Goal: Obtain resource: Download file/media

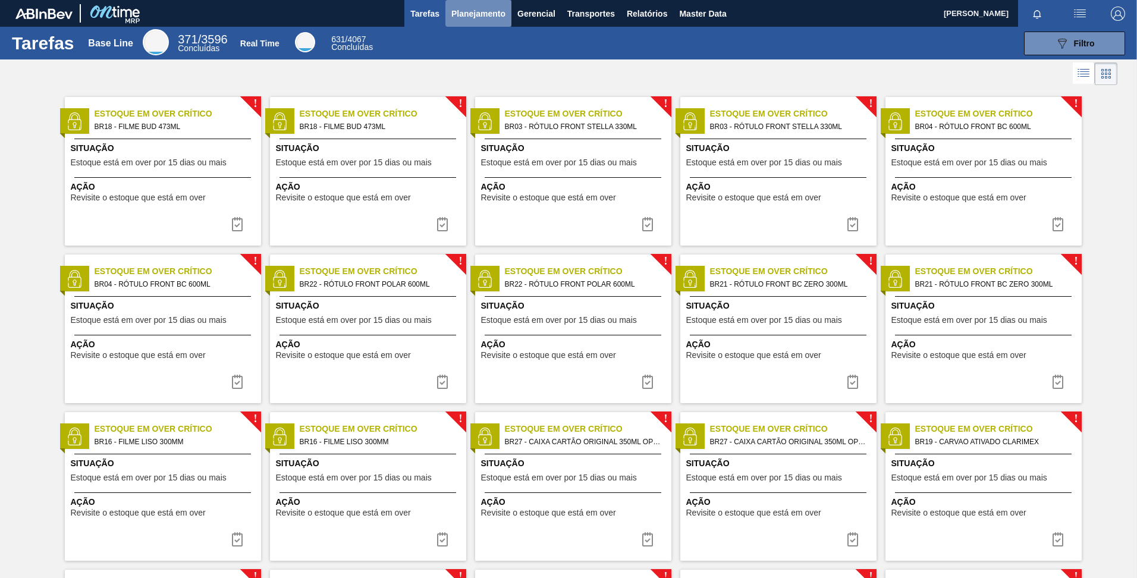
click at [508, 17] on button "Planejamento" at bounding box center [478, 13] width 66 height 27
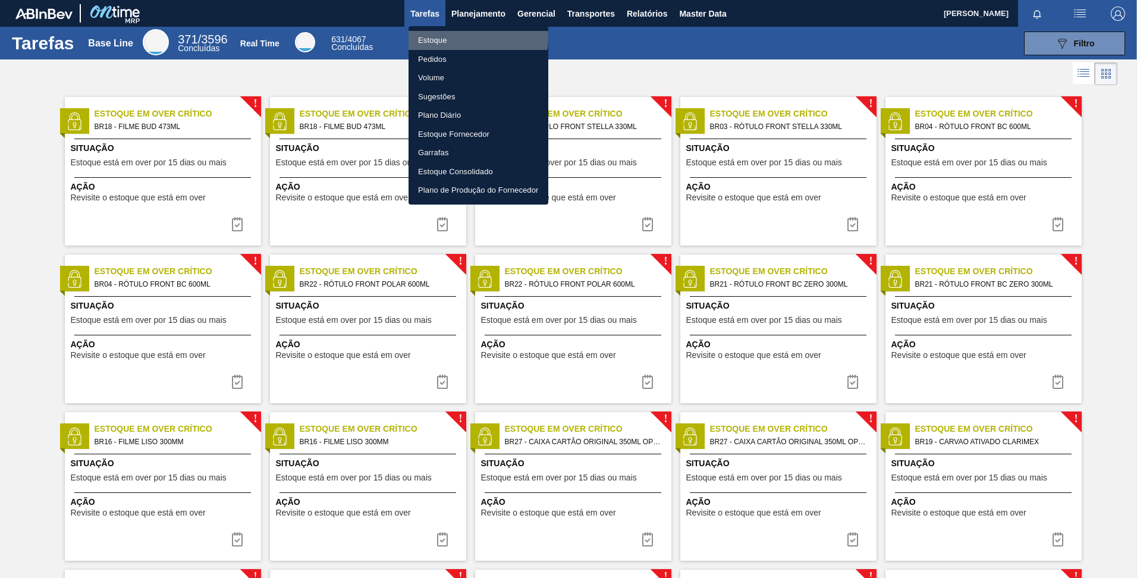
click at [433, 36] on li "Estoque" at bounding box center [478, 40] width 140 height 19
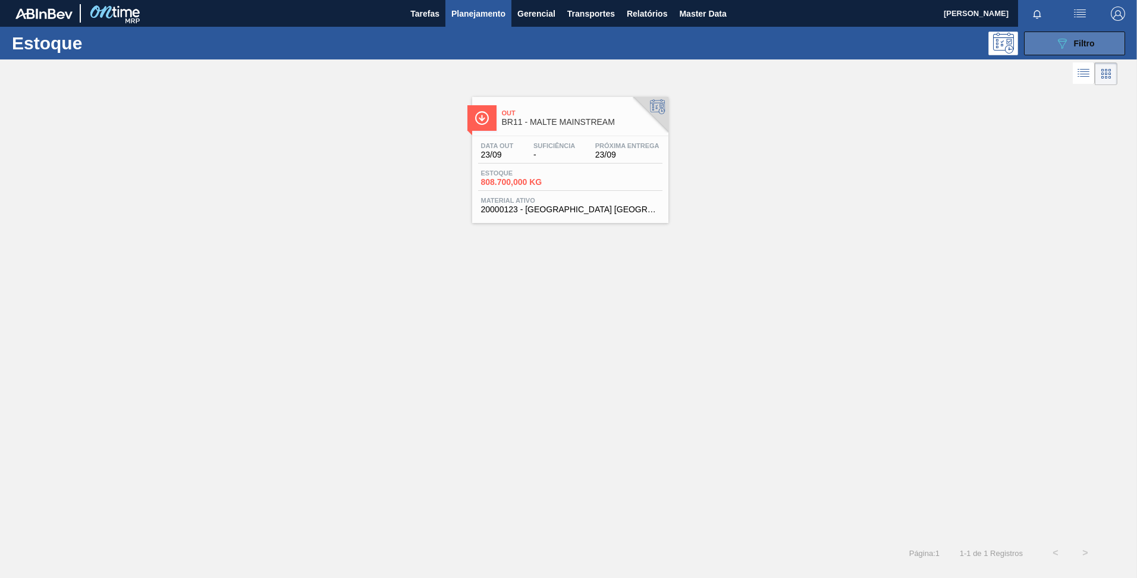
click at [1059, 45] on icon "089F7B8B-B2A5-4AFE-B5C0-19BA573D28AC" at bounding box center [1062, 43] width 14 height 14
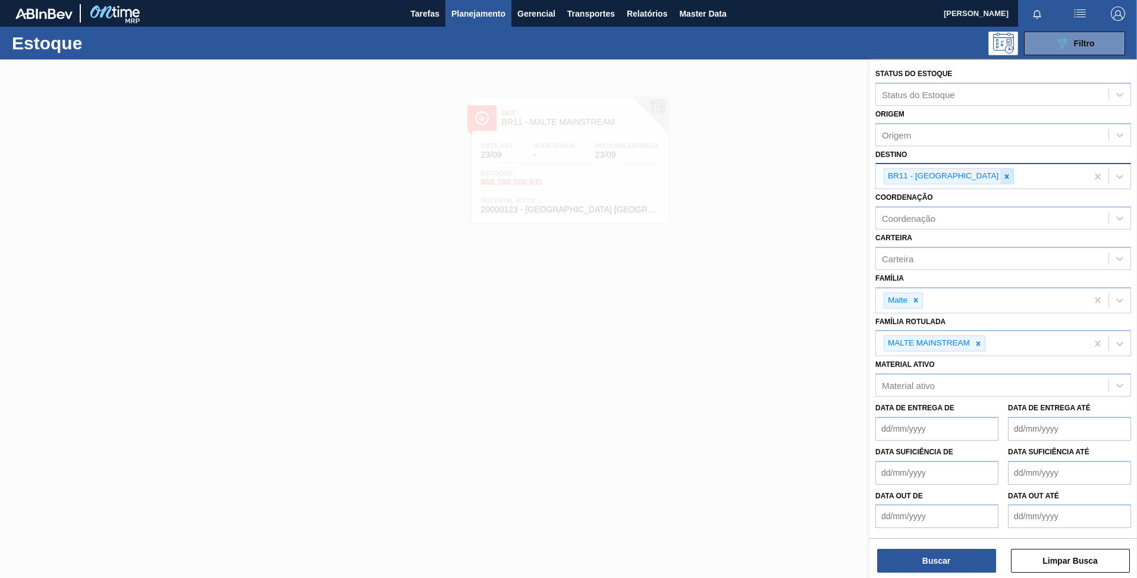
click at [1002, 178] on icon at bounding box center [1006, 176] width 8 height 8
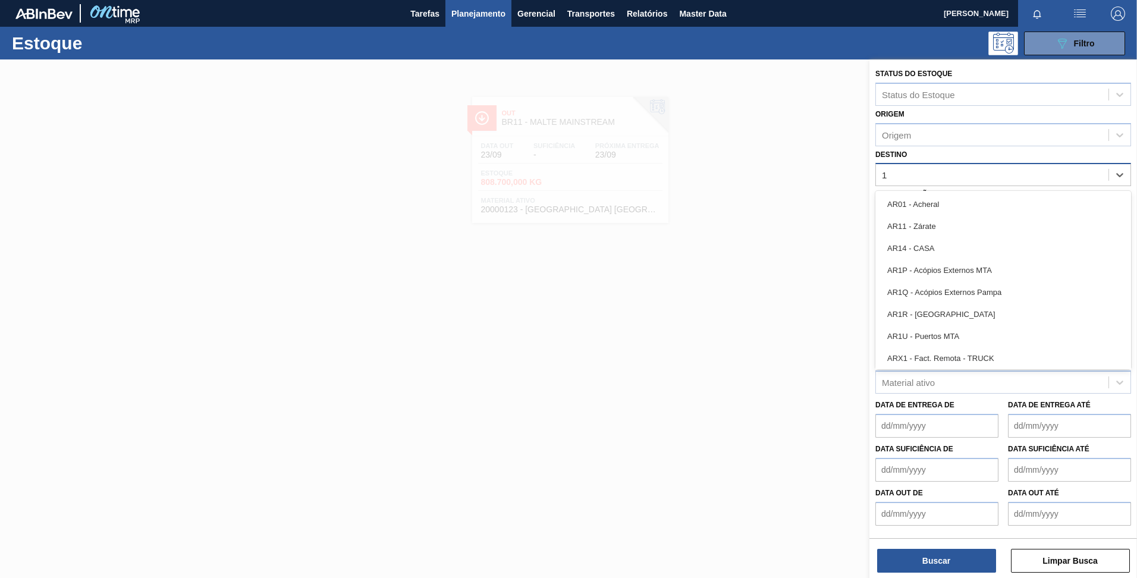
type input "15"
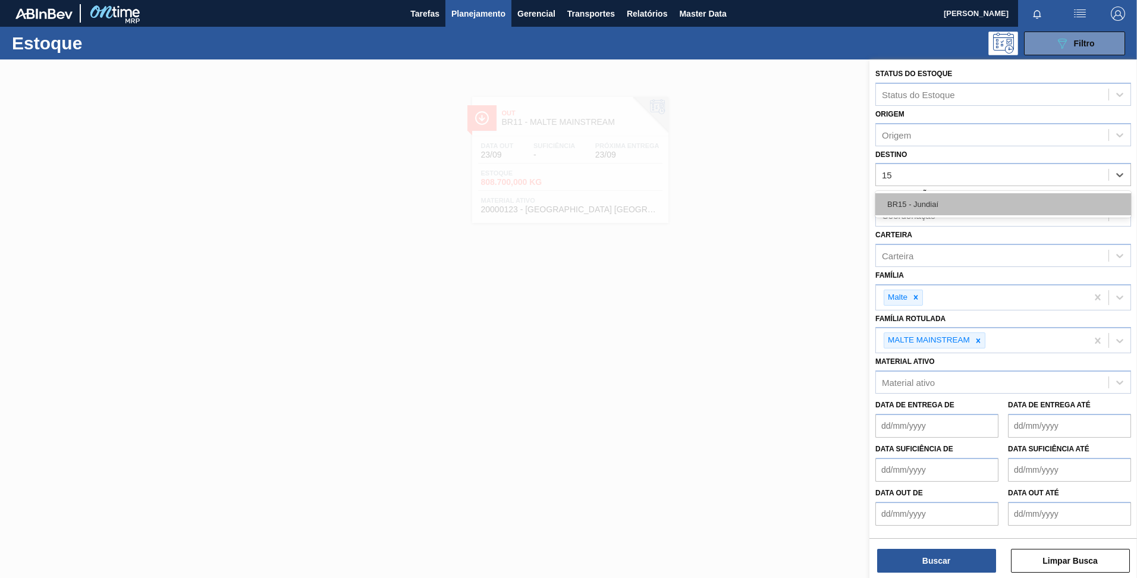
click at [917, 201] on div "BR15 - Jundiaí" at bounding box center [1003, 204] width 256 height 22
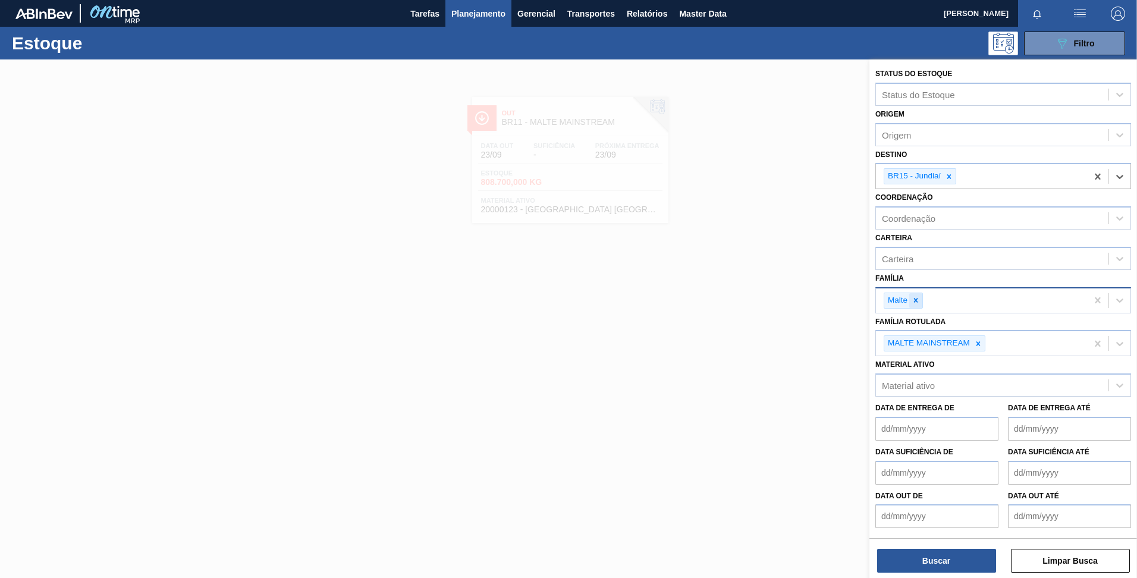
click at [921, 298] on div at bounding box center [915, 300] width 13 height 15
click at [979, 335] on div at bounding box center [977, 340] width 13 height 15
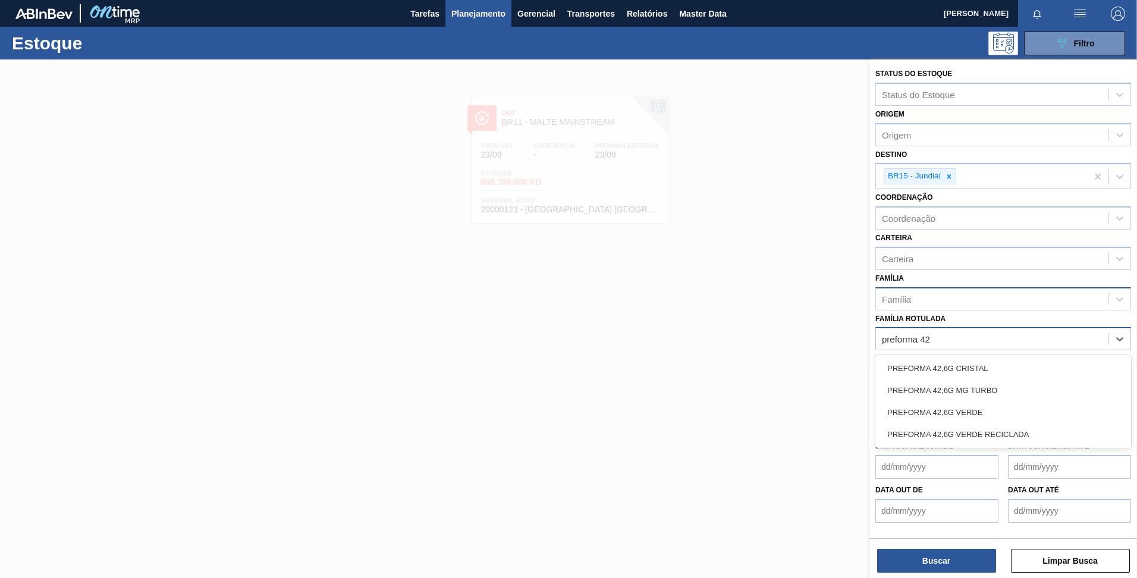
type Rotulada "preforma 42,"
click at [957, 362] on div "PREFORMA 42,6G CRISTAL" at bounding box center [1003, 368] width 256 height 22
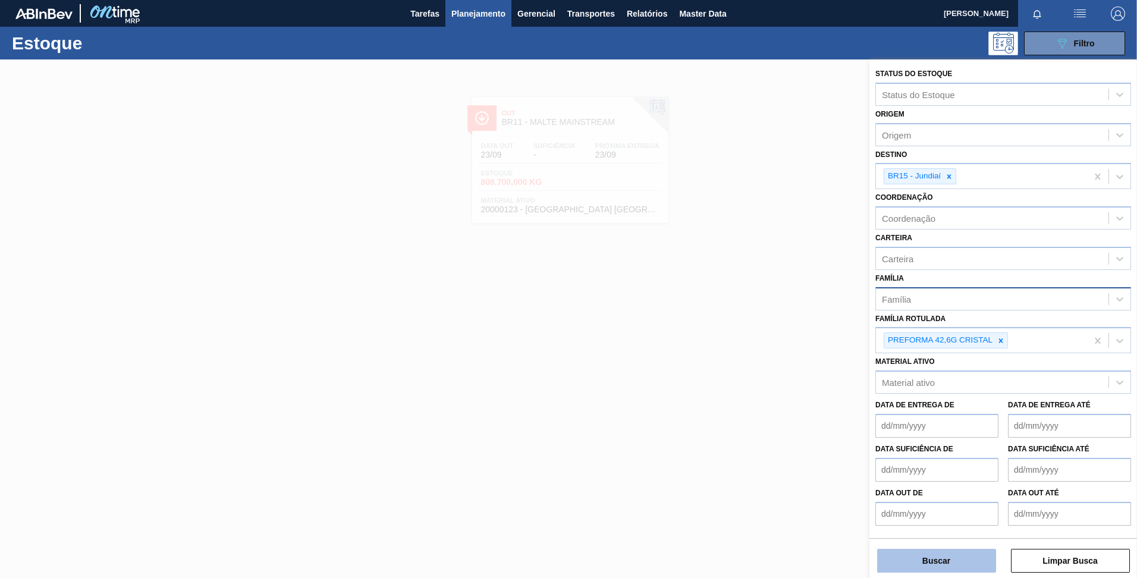
click at [922, 563] on button "Buscar" at bounding box center [936, 561] width 119 height 24
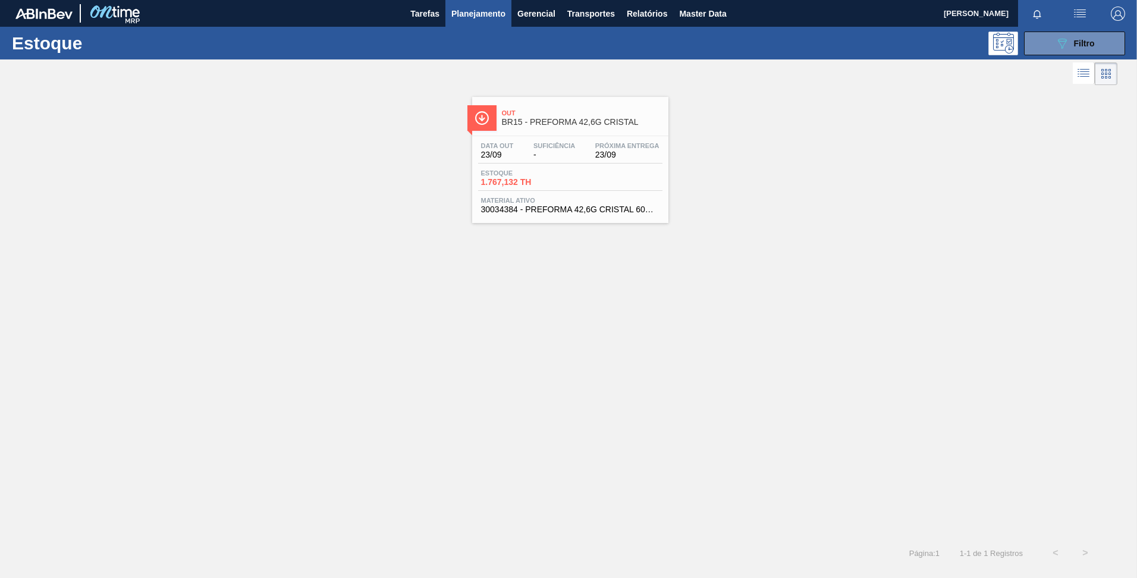
click at [554, 129] on div "Out BR15 - PREFORMA 42,6G CRISTAL" at bounding box center [582, 118] width 161 height 27
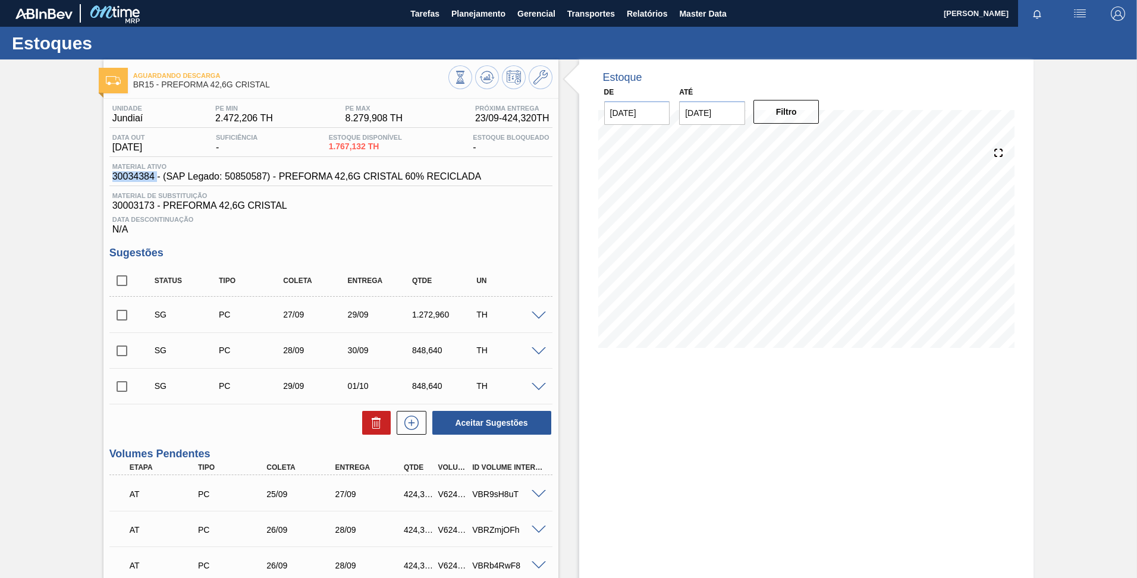
click at [130, 173] on span "30034384 - (SAP Legado: 50850587) - PREFORMA 42,6G CRISTAL 60% RECICLADA" at bounding box center [296, 176] width 369 height 11
drag, startPoint x: 130, startPoint y: 173, endPoint x: 127, endPoint y: 181, distance: 8.8
click at [127, 181] on span "30034384 - (SAP Legado: 50850587) - PREFORMA 42,6G CRISTAL 60% RECICLADA" at bounding box center [296, 176] width 369 height 11
drag, startPoint x: 154, startPoint y: 174, endPoint x: 103, endPoint y: 177, distance: 50.6
click at [103, 177] on div "Unidade Jundiaí PE MIN 2.472,206 TH PE MAX 8.279,908 TH Próxima Entrega 23/09 -…" at bounding box center [330, 548] width 455 height 899
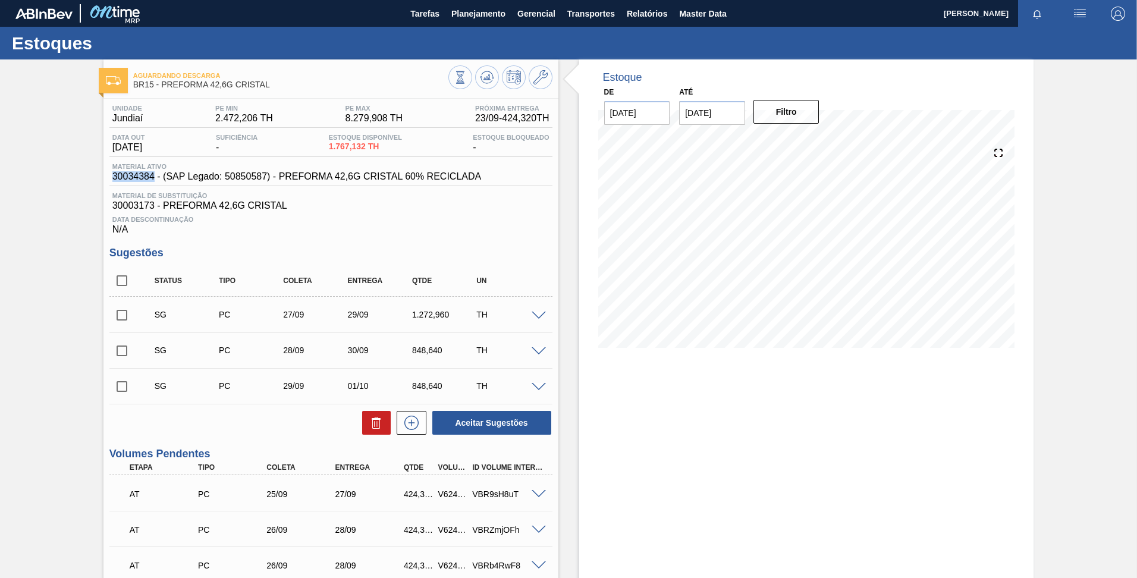
copy span "30034384"
click at [533, 88] on div at bounding box center [500, 78] width 104 height 27
click at [535, 81] on icon at bounding box center [540, 77] width 14 height 14
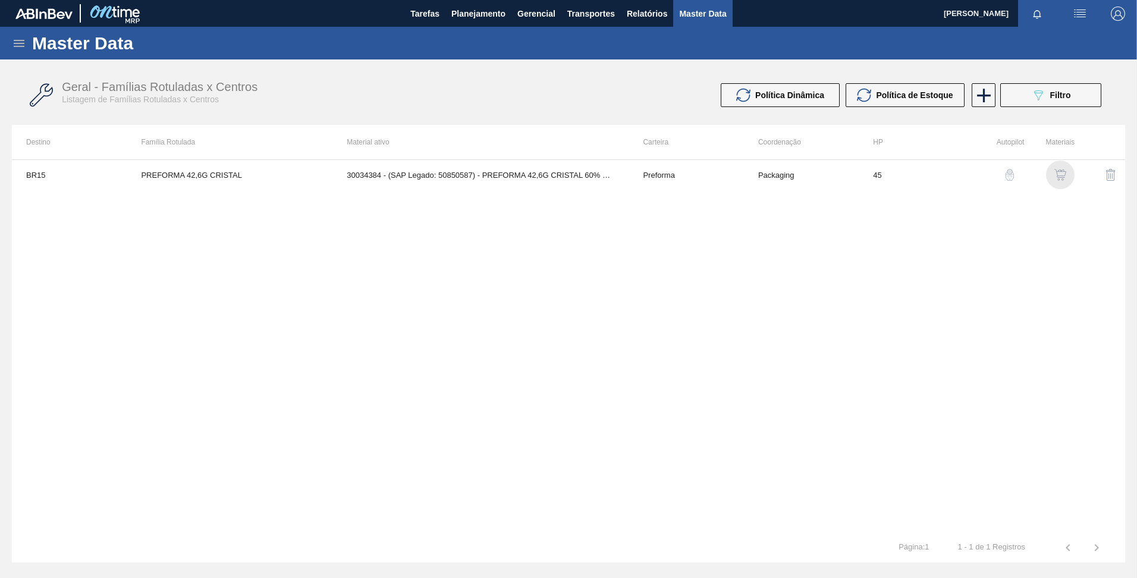
click at [1055, 178] on img "button" at bounding box center [1060, 175] width 12 height 12
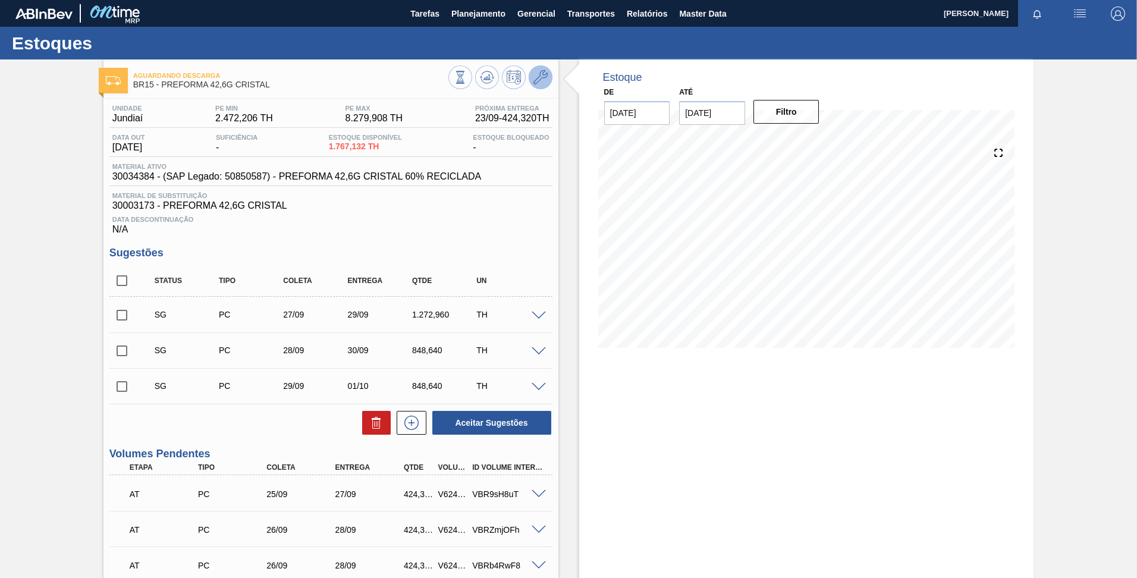
click at [542, 86] on button at bounding box center [541, 77] width 24 height 24
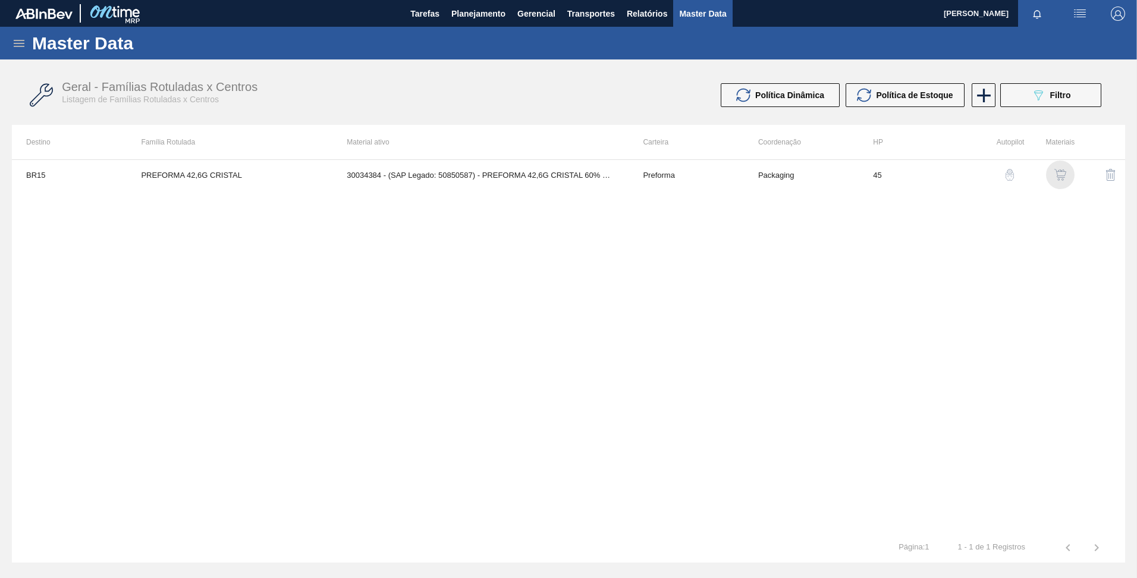
click at [1055, 174] on img "button" at bounding box center [1060, 175] width 12 height 12
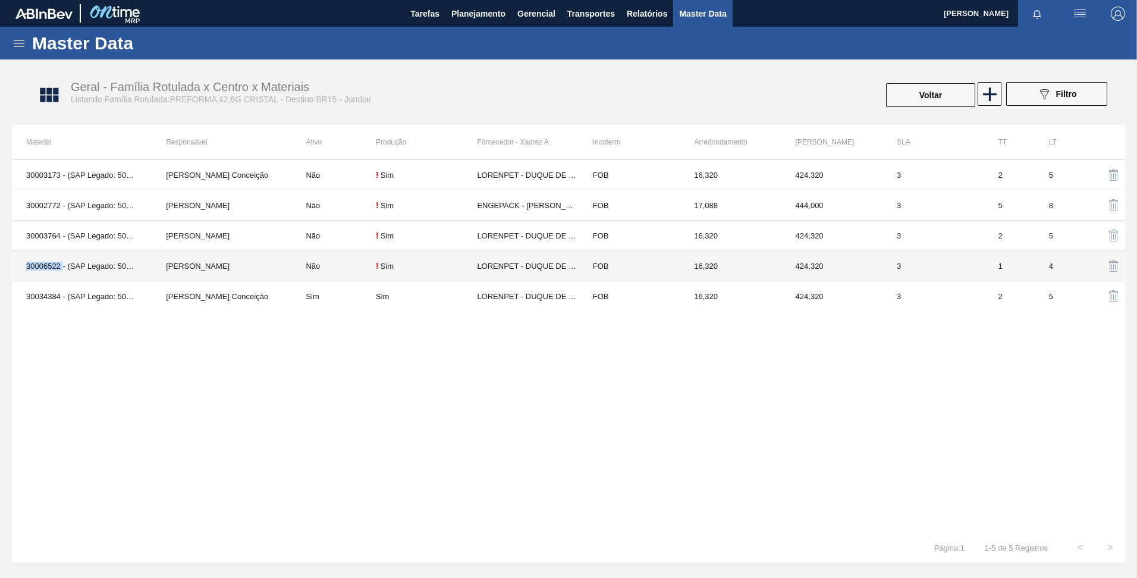
drag, startPoint x: 62, startPoint y: 262, endPoint x: 18, endPoint y: 274, distance: 45.6
click at [18, 274] on td "30006522 - (SAP Legado: 50489846) - PREFORMA LONGA 42,6G CRISTAL 40 RECI LPT" at bounding box center [82, 266] width 140 height 30
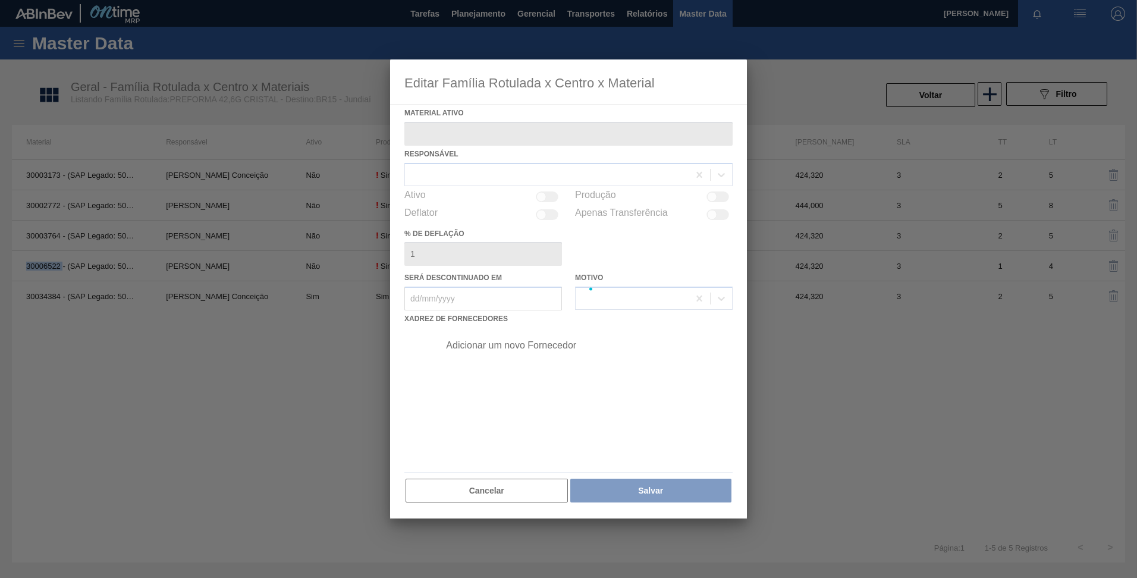
type ativo "30006522 - (SAP Legado: 50489846) - PREFORMA LONGA 42,6G CRISTAL 40 RECI LPT"
checkbox input "true"
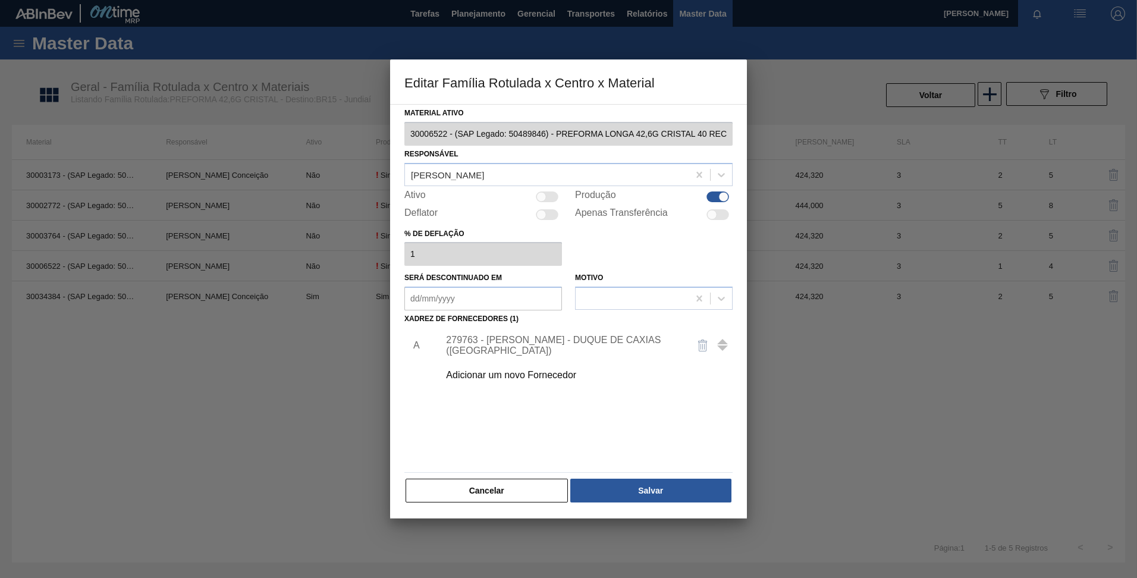
click at [361, 140] on div "Editar Família Rotulada x Centro x Material Material ativo 30006522 - (SAP Lega…" at bounding box center [568, 289] width 1137 height 578
click at [474, 490] on button "Cancelar" at bounding box center [486, 491] width 162 height 24
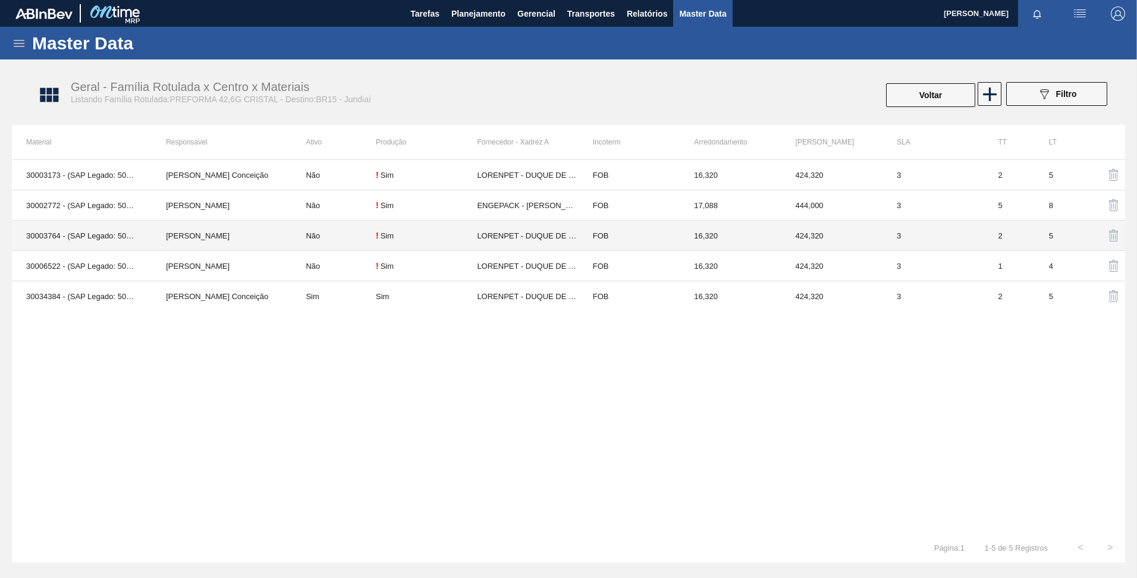
click at [49, 238] on td "30003764 - (SAP Legado: 50786730) - PREFORMA LONGA 42,6G CRISTAL LPT" at bounding box center [82, 236] width 140 height 30
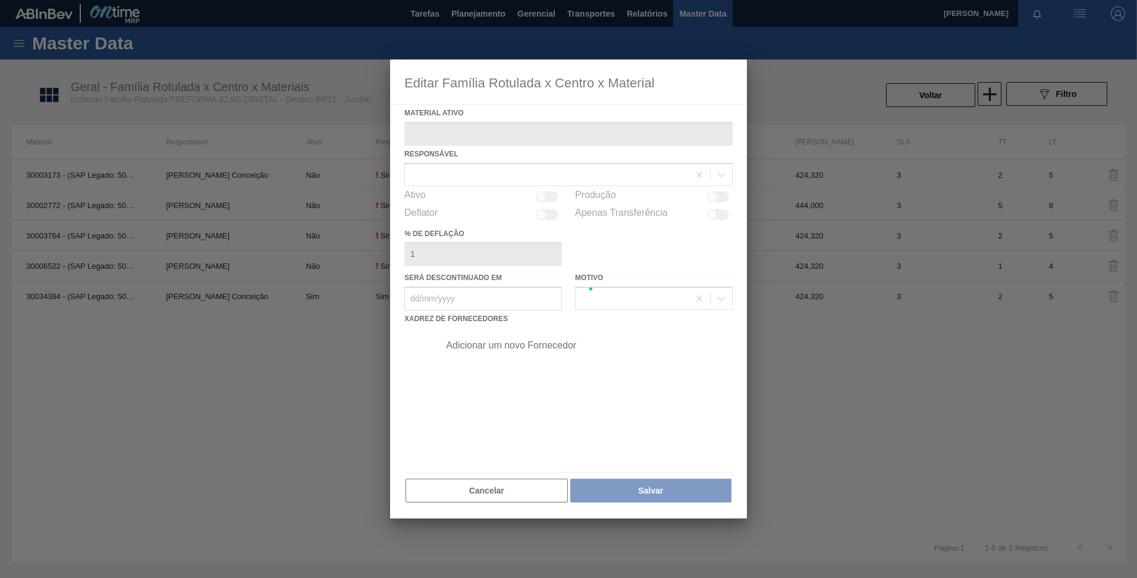
type ativo "30003764 - (SAP Legado: 50786730) - PREFORMA LONGA 42,6G CRISTAL LPT"
checkbox input "true"
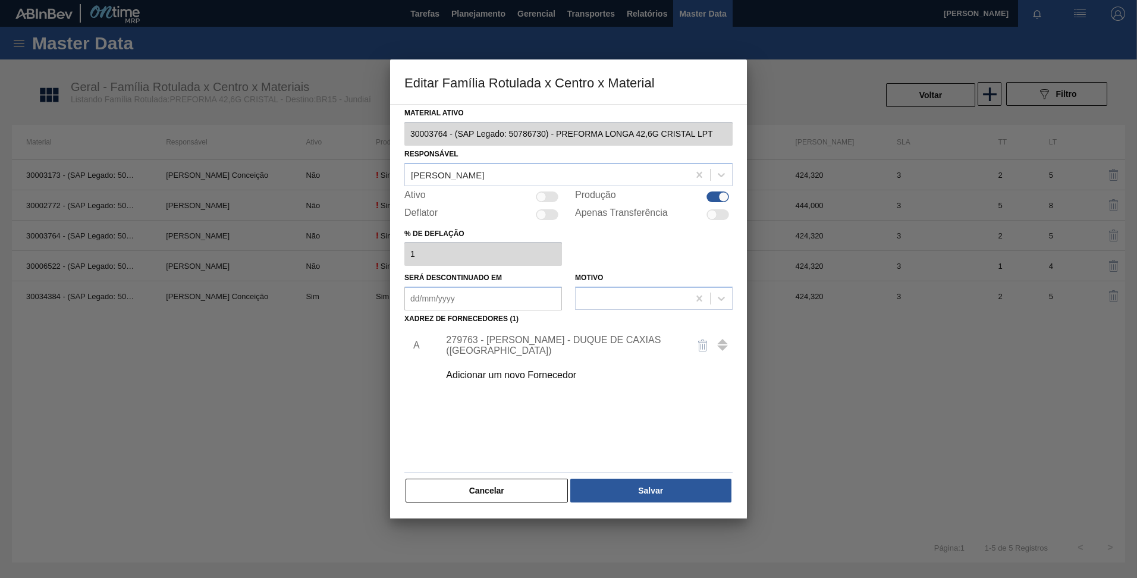
click at [363, 138] on div "Editar Família Rotulada x Centro x Material Material ativo 30003764 - (SAP Lega…" at bounding box center [568, 289] width 1137 height 578
click at [485, 480] on button "Cancelar" at bounding box center [486, 491] width 162 height 24
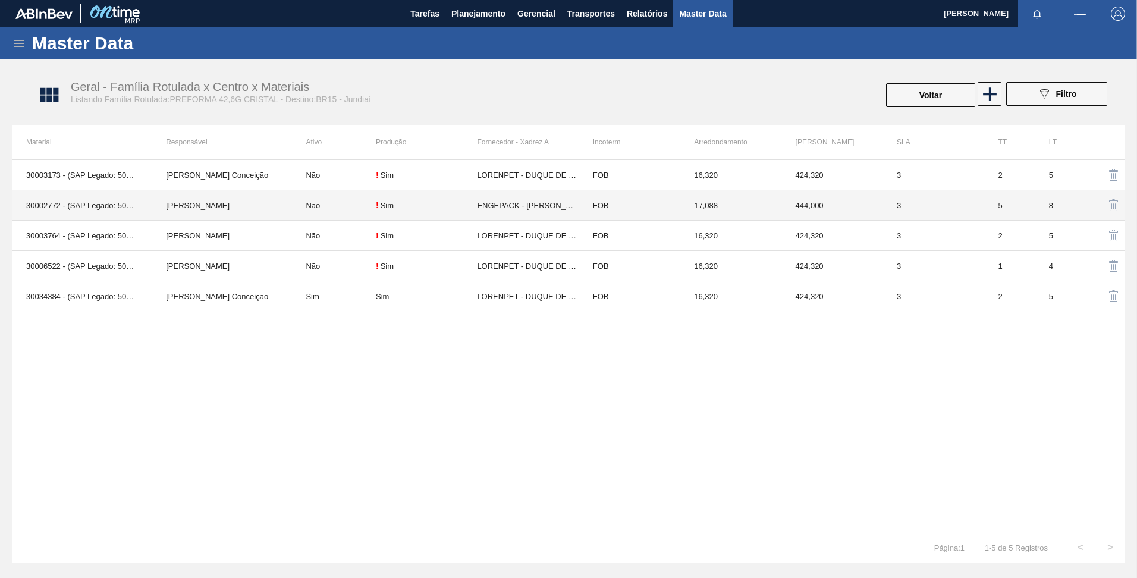
click at [103, 199] on td "30002772 - (SAP Legado: 50459938) - PREFORMA 42,6G CRISTAL 40% RECICLADA" at bounding box center [82, 205] width 140 height 30
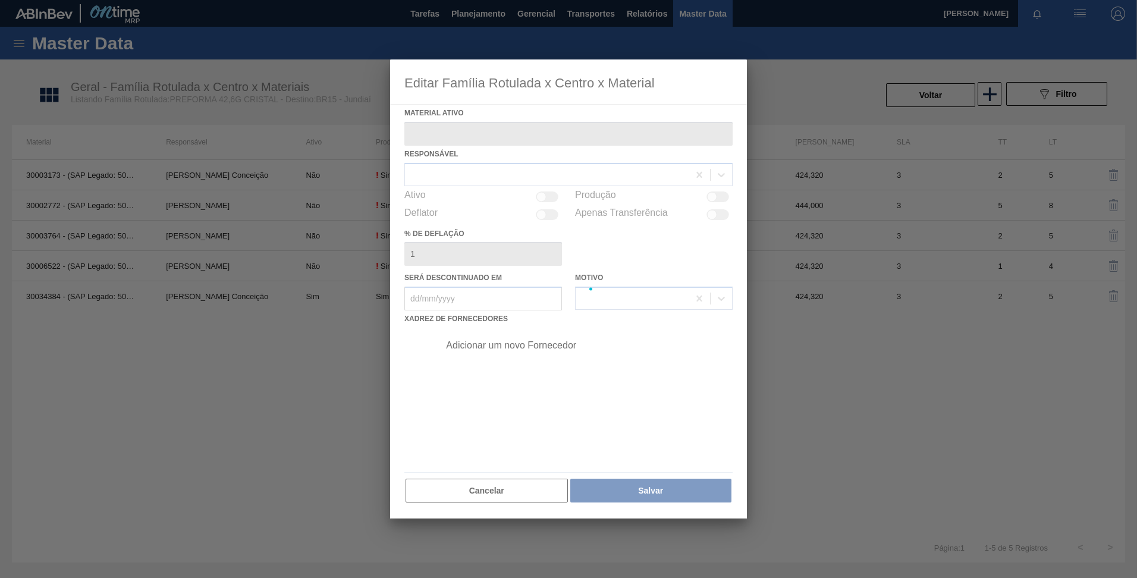
type ativo "30002772 - (SAP Legado: 50459938) - PREFORMA 42,6G CRISTAL 40% RECICLADA"
checkbox input "true"
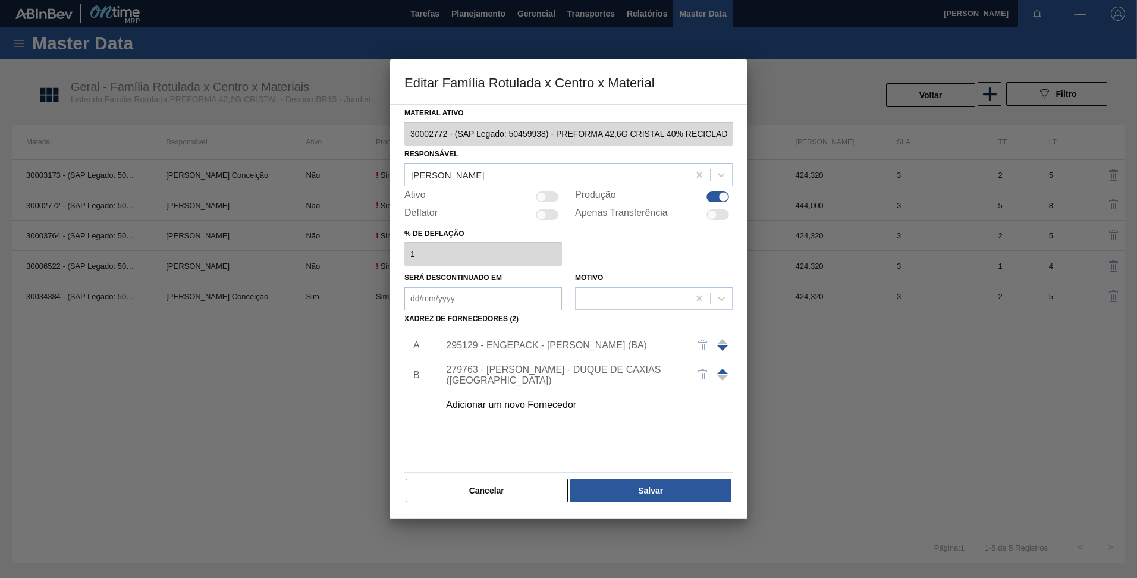
click at [345, 139] on div "Editar Família Rotulada x Centro x Material Material ativo 30002772 - (SAP Lega…" at bounding box center [568, 289] width 1137 height 578
click at [495, 487] on button "Cancelar" at bounding box center [486, 491] width 162 height 24
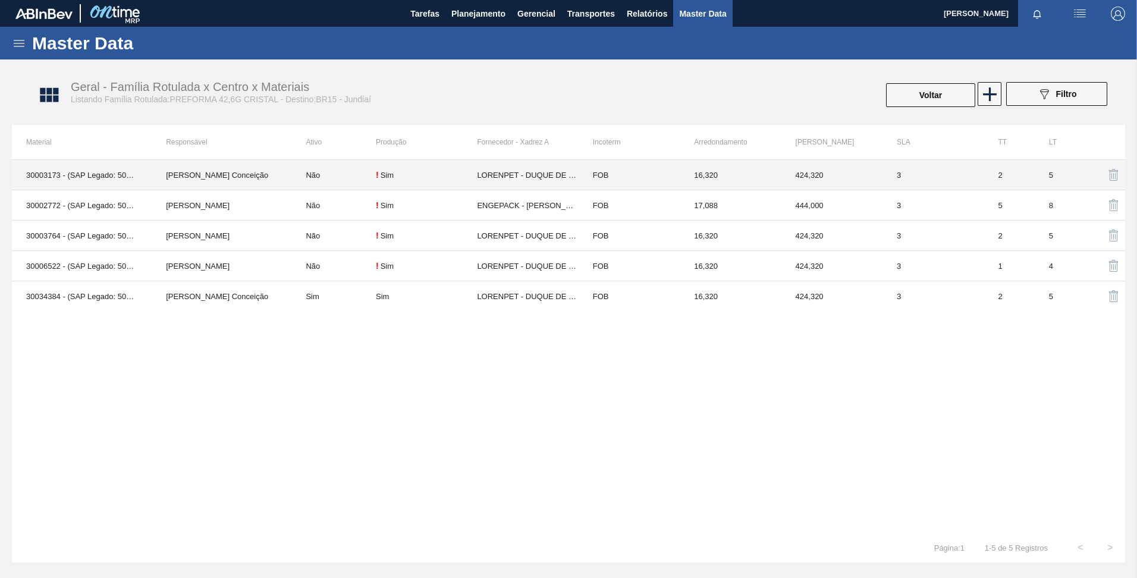
click at [51, 171] on td "30003173 - (SAP Legado: 50259856) - PREFORMA 42,6G CRISTAL" at bounding box center [82, 175] width 140 height 30
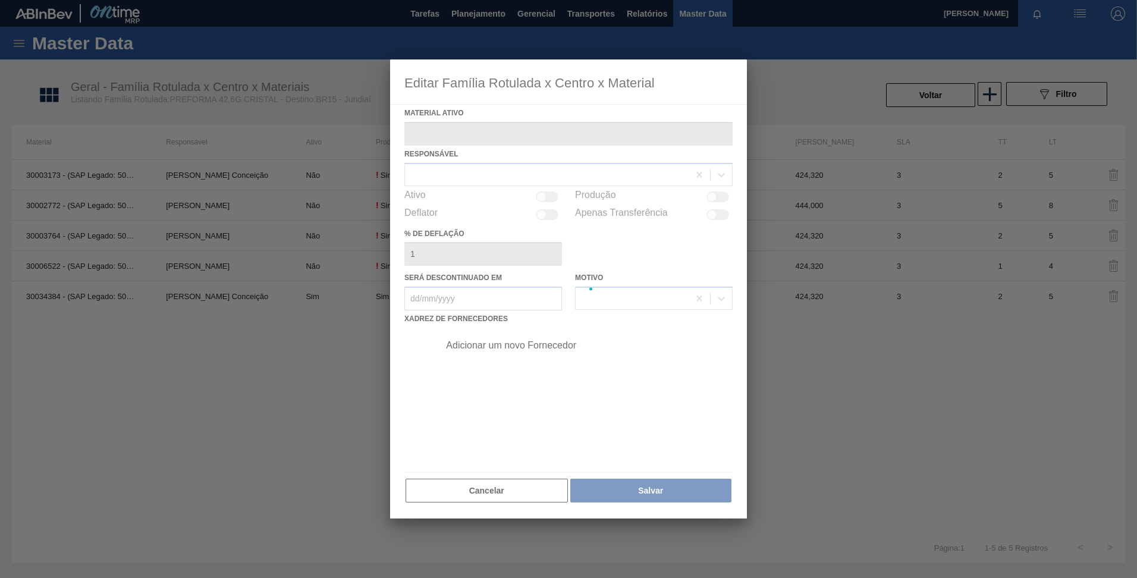
type ativo "30003173 - (SAP Legado: 50259856) - PREFORMA 42,6G CRISTAL"
checkbox input "true"
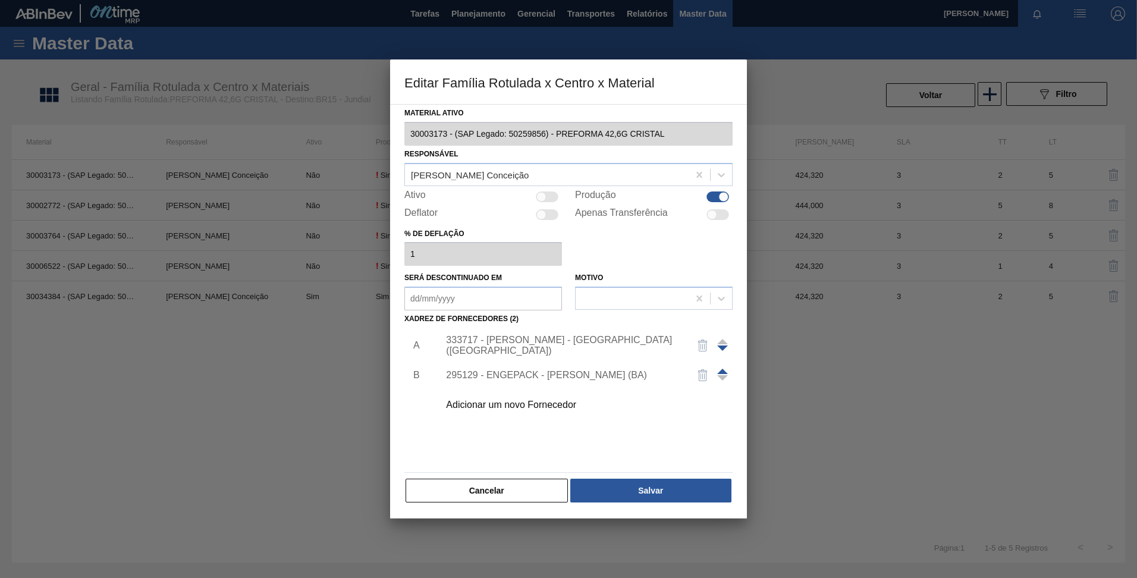
click at [347, 143] on div "Editar Família Rotulada x Centro x Material Material ativo 30003173 - (SAP Lega…" at bounding box center [568, 289] width 1137 height 578
click at [516, 484] on button "Cancelar" at bounding box center [486, 491] width 162 height 24
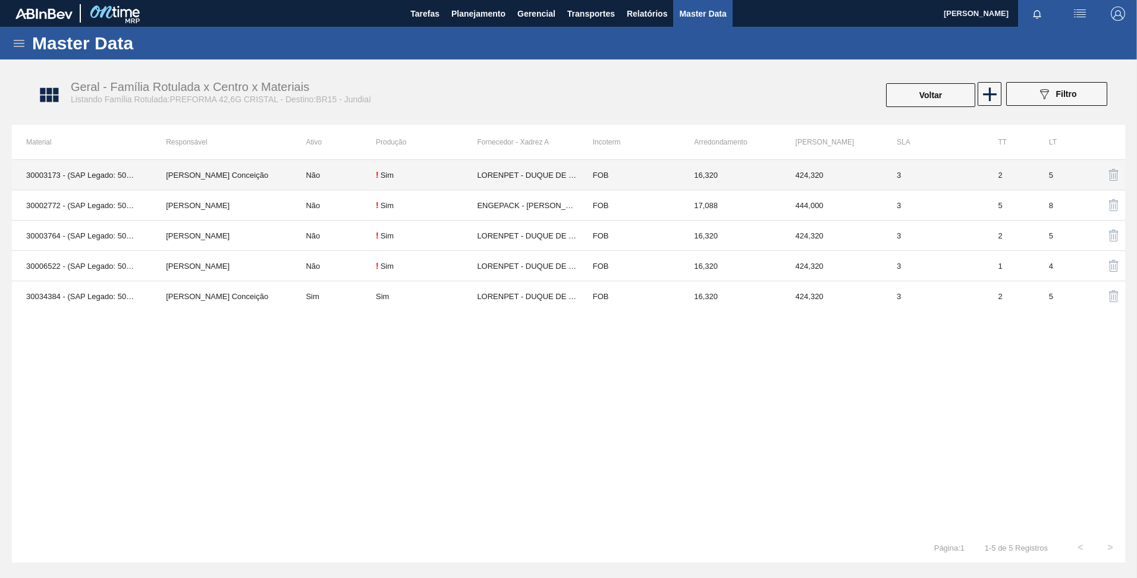
click at [84, 180] on td "30003173 - (SAP Legado: 50259856) - PREFORMA 42,6G CRISTAL" at bounding box center [82, 175] width 140 height 30
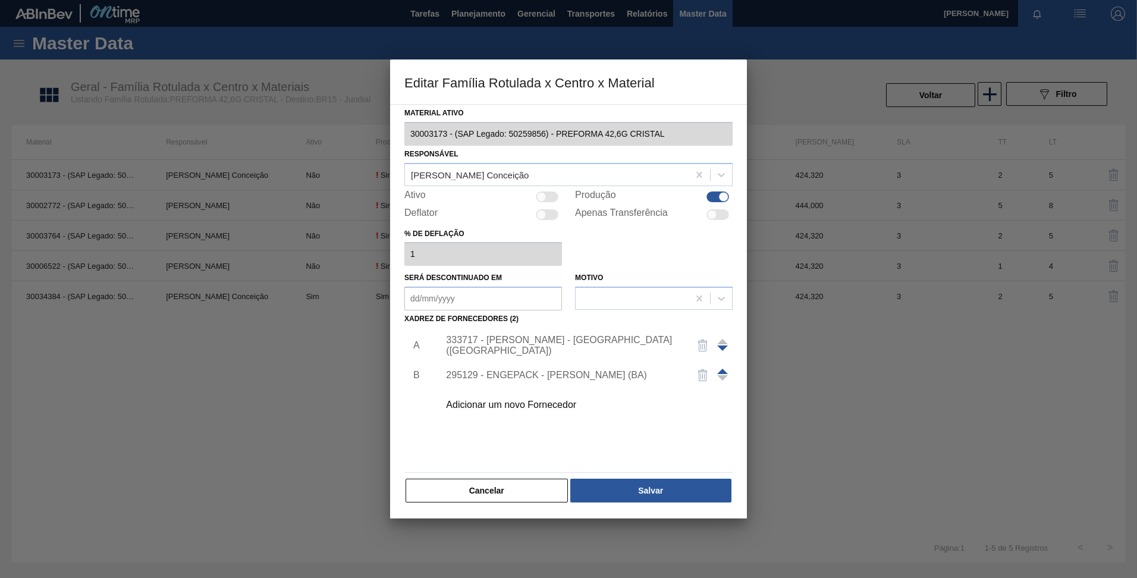
click at [392, 486] on div "Material ativo 30003173 - (SAP Legado: 50259856) - PREFORMA 42,6G CRISTAL Respo…" at bounding box center [568, 311] width 357 height 414
click at [338, 135] on div "Editar Família Rotulada x Centro x Material Material ativo 30003173 - (SAP Lega…" at bounding box center [568, 289] width 1137 height 578
click at [449, 486] on button "Cancelar" at bounding box center [486, 491] width 162 height 24
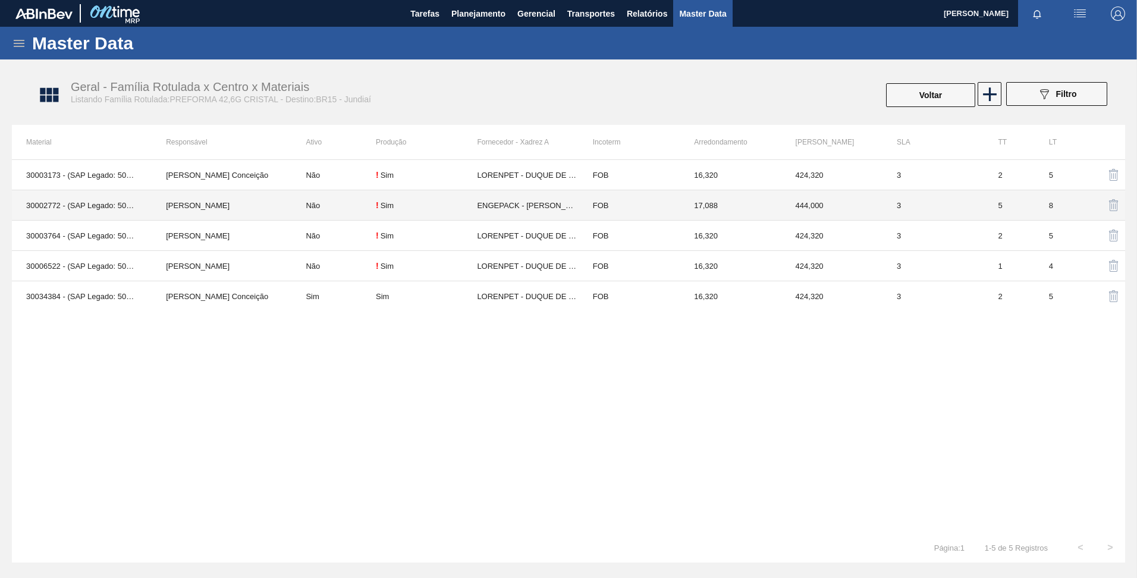
click at [68, 213] on td "30002772 - (SAP Legado: 50459938) - PREFORMA 42,6G CRISTAL 40% RECICLADA" at bounding box center [82, 205] width 140 height 30
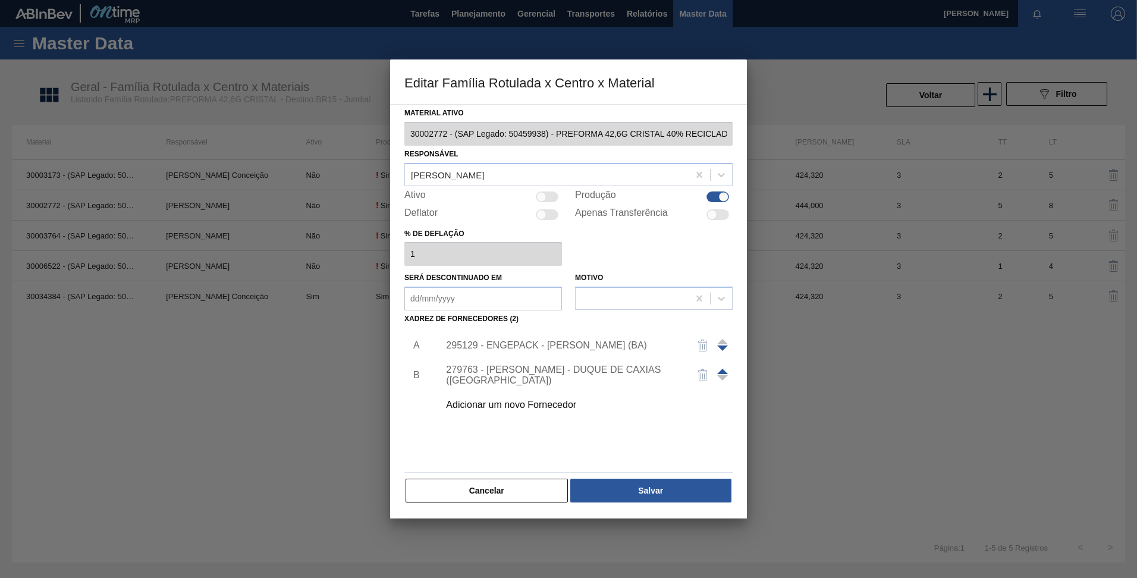
click at [309, 136] on div "Editar Família Rotulada x Centro x Material Material ativo 30002772 - (SAP Lega…" at bounding box center [568, 289] width 1137 height 578
click at [471, 487] on button "Cancelar" at bounding box center [486, 491] width 162 height 24
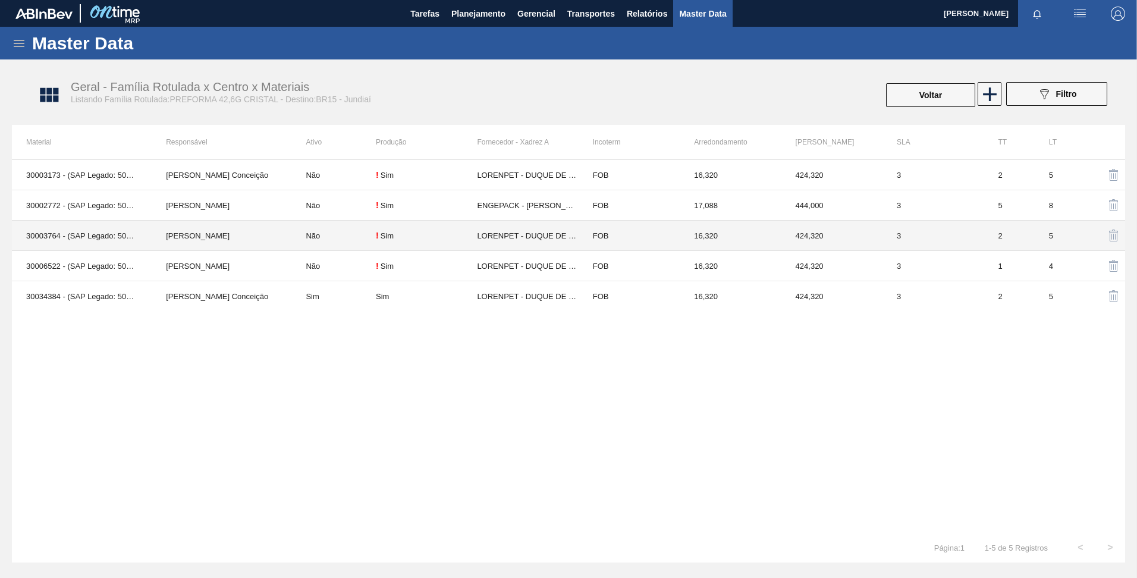
click at [74, 238] on td "30003764 - (SAP Legado: 50786730) - PREFORMA LONGA 42,6G CRISTAL LPT" at bounding box center [82, 236] width 140 height 30
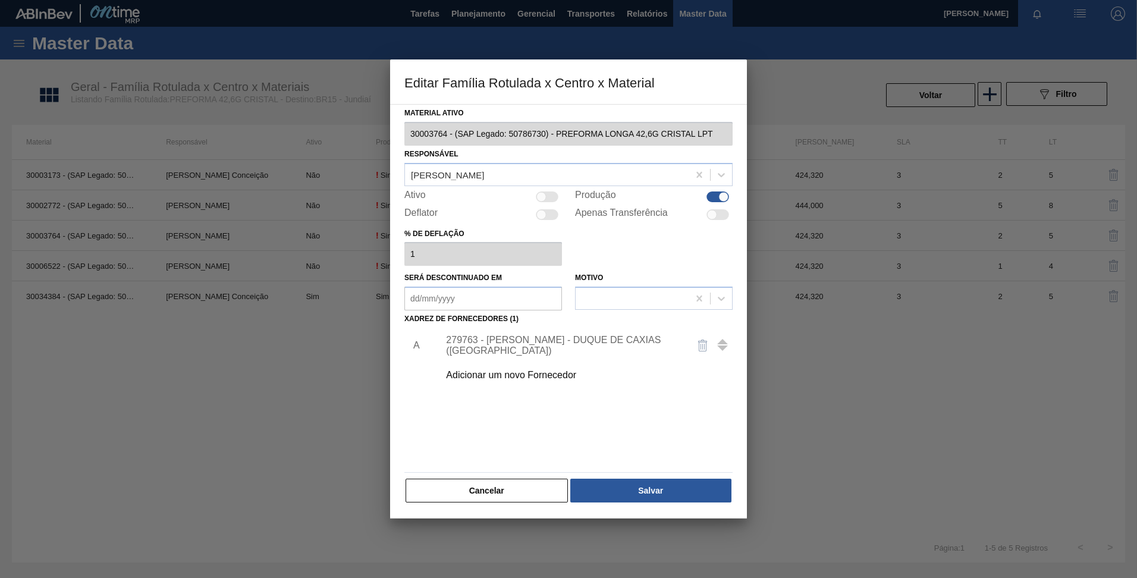
click at [294, 166] on div "Editar Família Rotulada x Centro x Material Material ativo 30003764 - (SAP Lega…" at bounding box center [568, 289] width 1137 height 578
click at [460, 485] on button "Cancelar" at bounding box center [486, 491] width 162 height 24
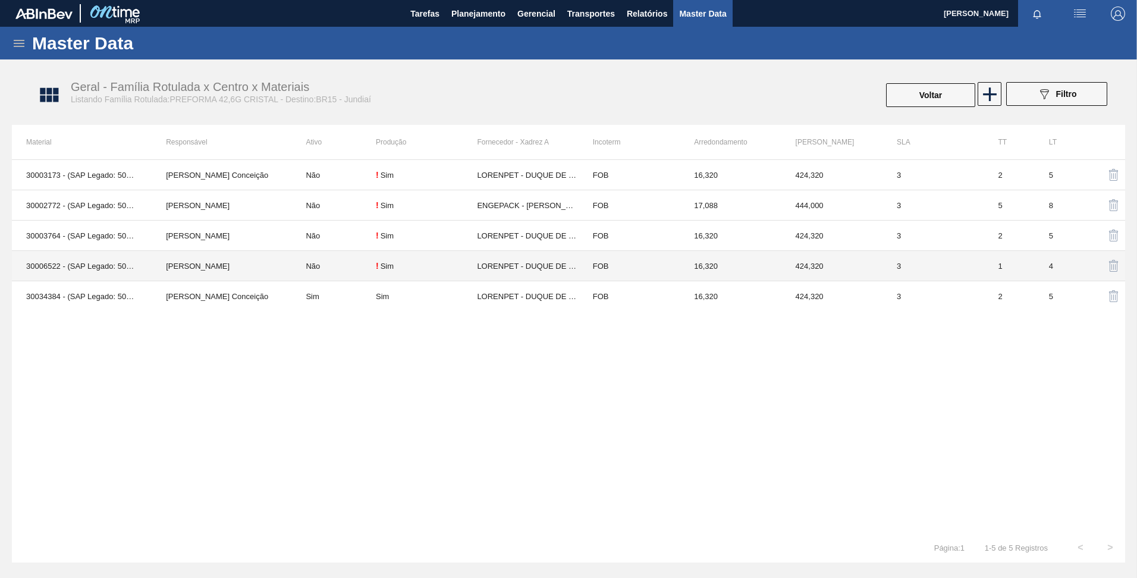
click at [148, 256] on td "30006522 - (SAP Legado: 50489846) - PREFORMA LONGA 42,6G CRISTAL 40 RECI LPT" at bounding box center [82, 266] width 140 height 30
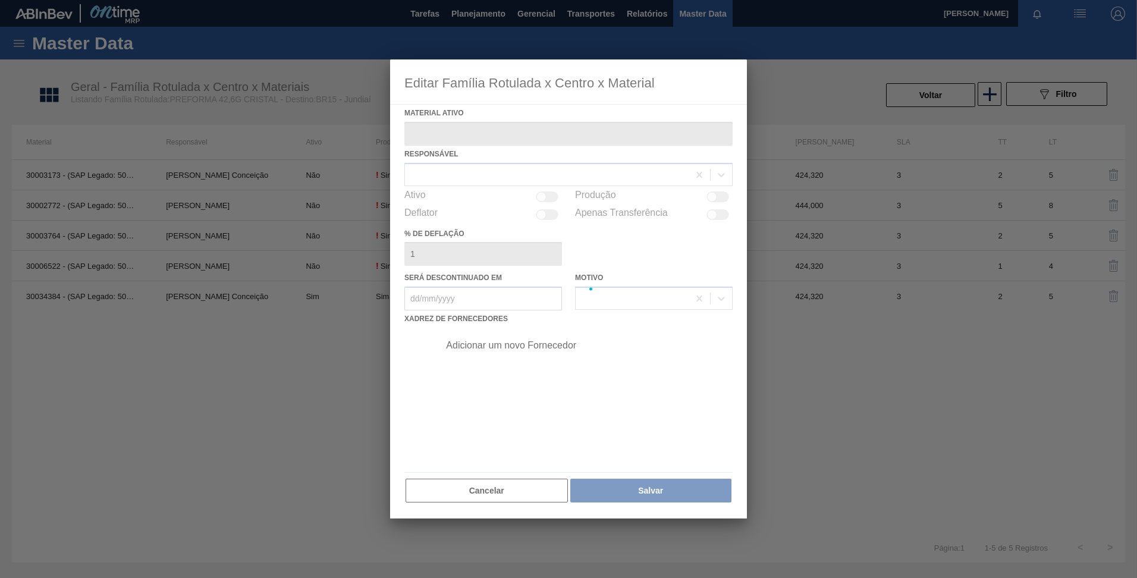
type ativo "30006522 - (SAP Legado: 50489846) - PREFORMA LONGA 42,6G CRISTAL 40 RECI LPT"
checkbox input "true"
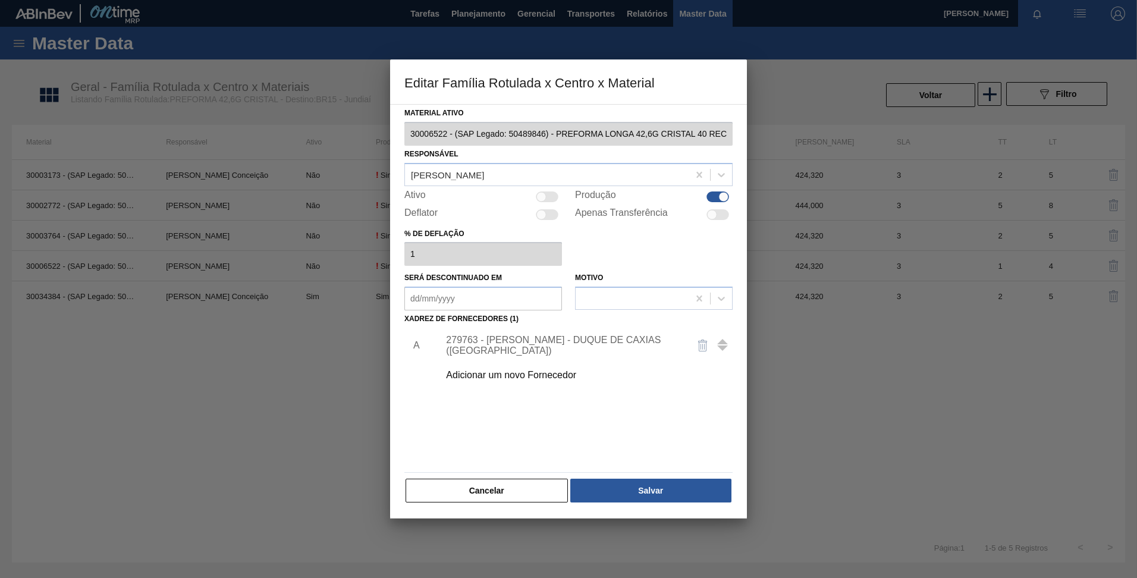
click at [230, 161] on div "Editar Família Rotulada x Centro x Material Material ativo 30006522 - (SAP Lega…" at bounding box center [568, 289] width 1137 height 578
click at [444, 507] on div "Material ativo 30006522 - (SAP Legado: 50489846) - PREFORMA LONGA 42,6G CRISTAL…" at bounding box center [568, 311] width 357 height 414
click at [442, 501] on button "Cancelar" at bounding box center [486, 491] width 162 height 24
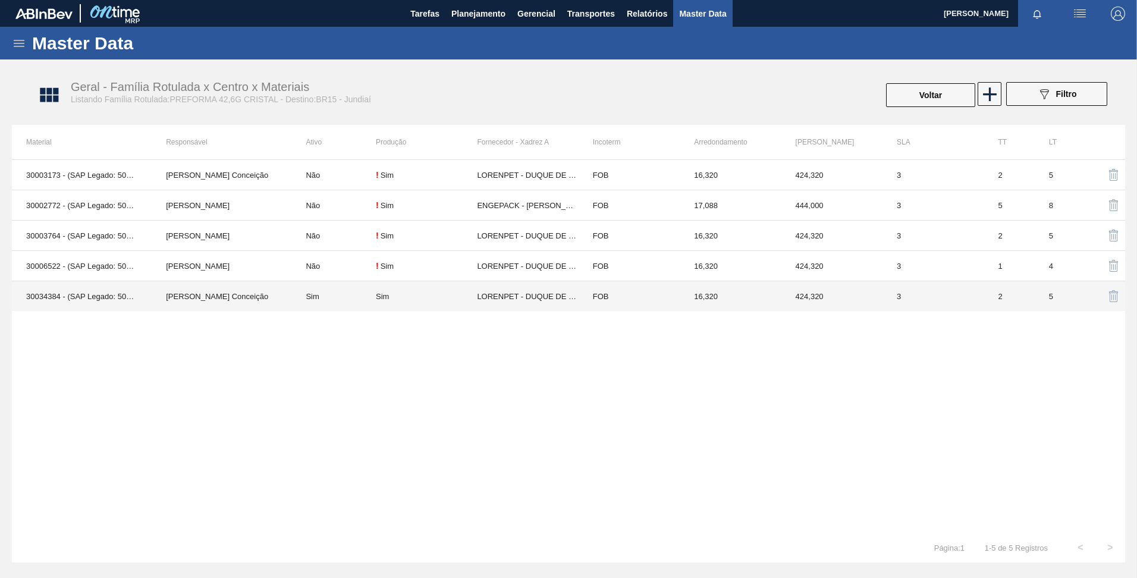
click at [114, 305] on td "30034384 - (SAP Legado: 50850587) - PREFORMA 42,6G CRISTAL 60% RECICLADA" at bounding box center [82, 296] width 140 height 30
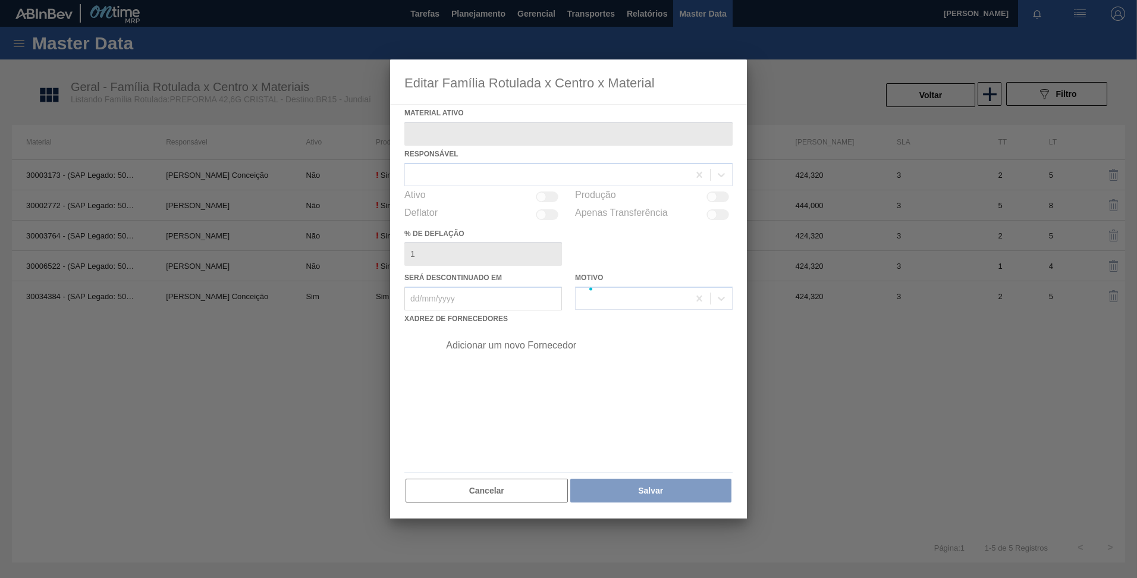
type ativo "30034384 - (SAP Legado: 50850587) - PREFORMA 42,6G CRISTAL 60% RECICLADA"
checkbox input "true"
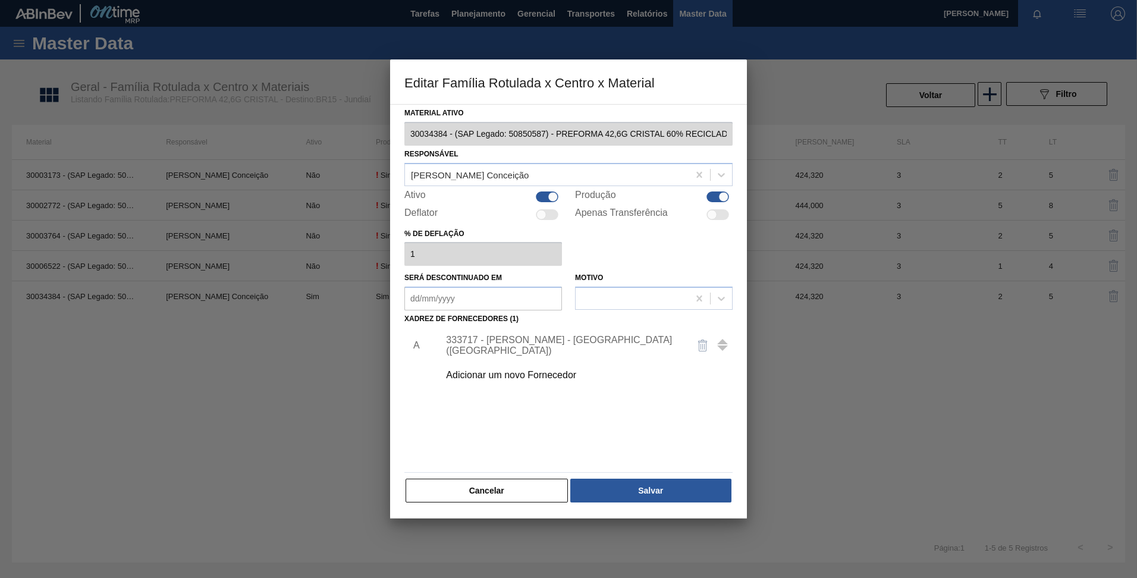
click at [340, 134] on div "Editar Família Rotulada x Centro x Material Material ativo 30034384 - (SAP Lega…" at bounding box center [568, 289] width 1137 height 578
click at [474, 485] on button "Cancelar" at bounding box center [486, 491] width 162 height 24
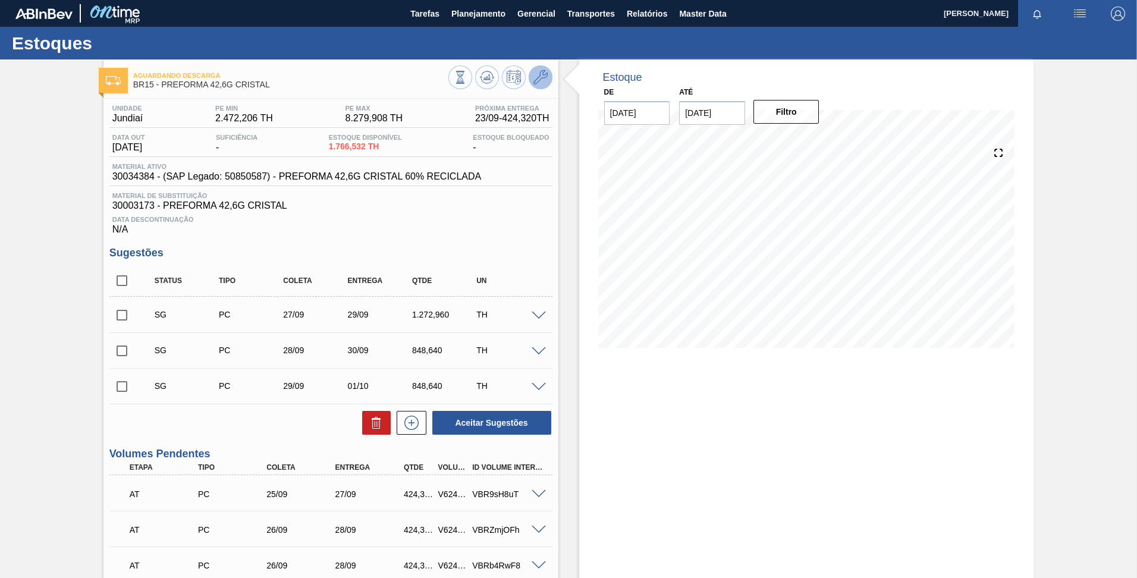
click at [543, 73] on icon at bounding box center [540, 77] width 14 height 14
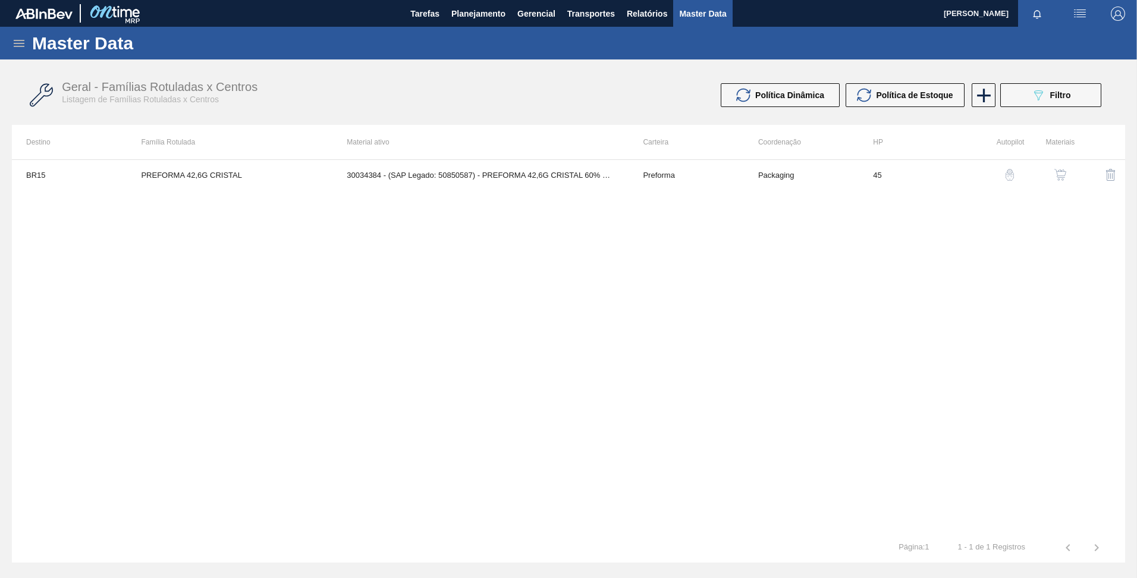
click at [1052, 171] on button "button" at bounding box center [1060, 175] width 29 height 29
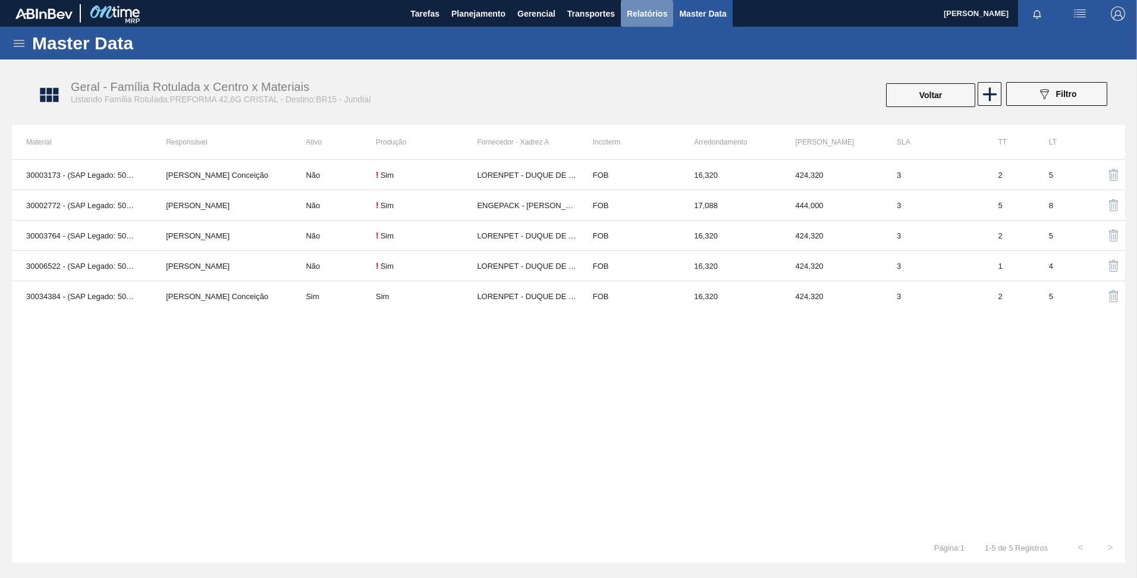
click at [630, 17] on span "Relatórios" at bounding box center [647, 14] width 40 height 14
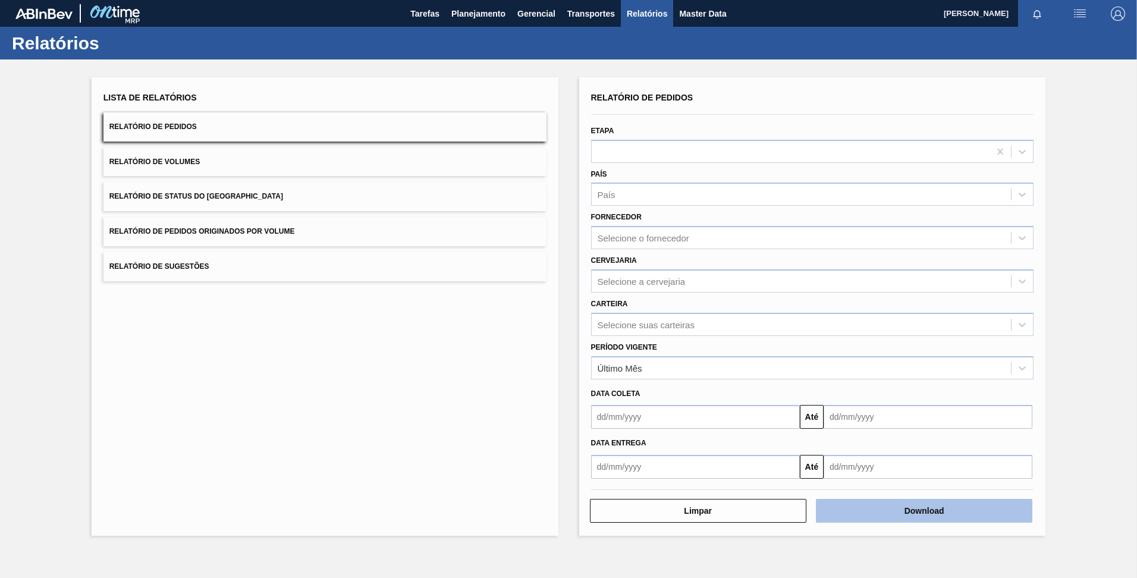
click at [898, 515] on button "Download" at bounding box center [924, 511] width 216 height 24
